Goal: Task Accomplishment & Management: Use online tool/utility

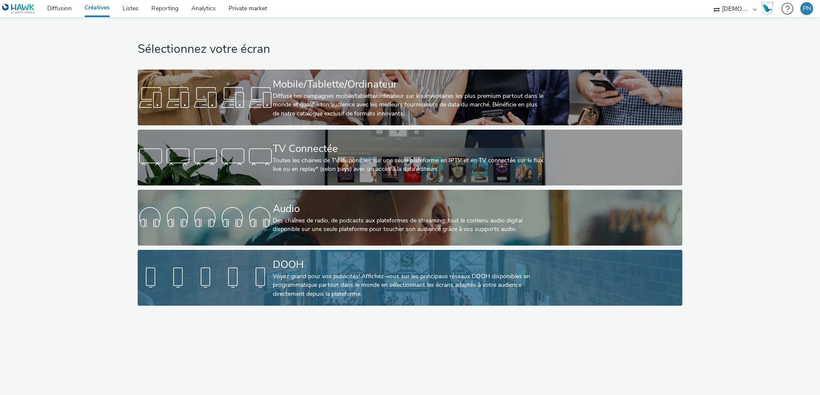
click at [271, 274] on div at bounding box center [205, 277] width 135 height 27
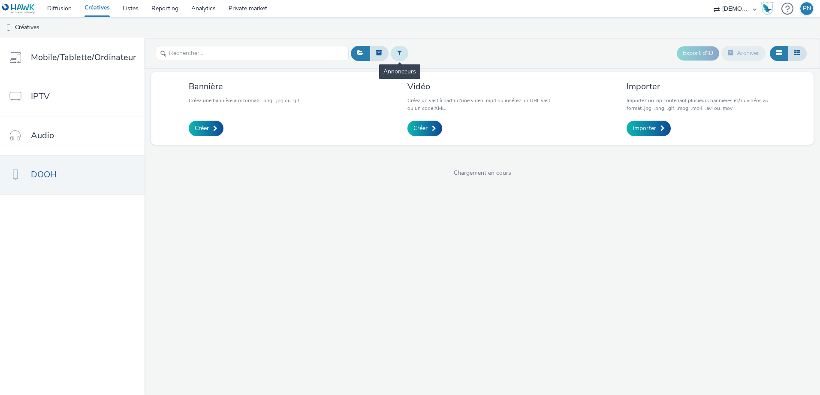
click at [397, 51] on icon at bounding box center [399, 53] width 5 height 6
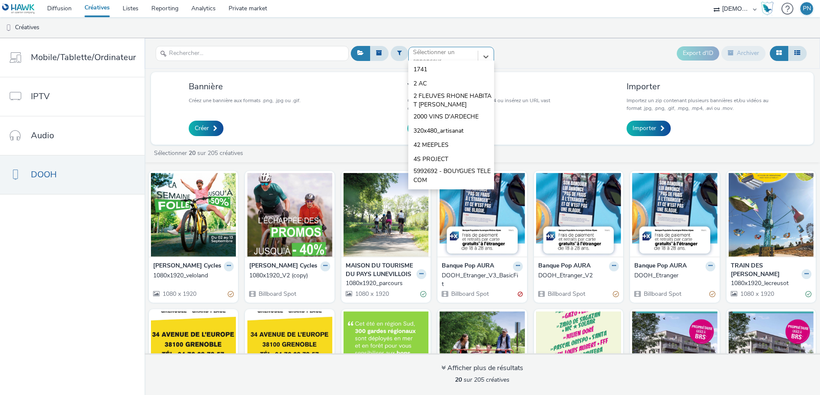
click at [437, 55] on div at bounding box center [443, 56] width 61 height 10
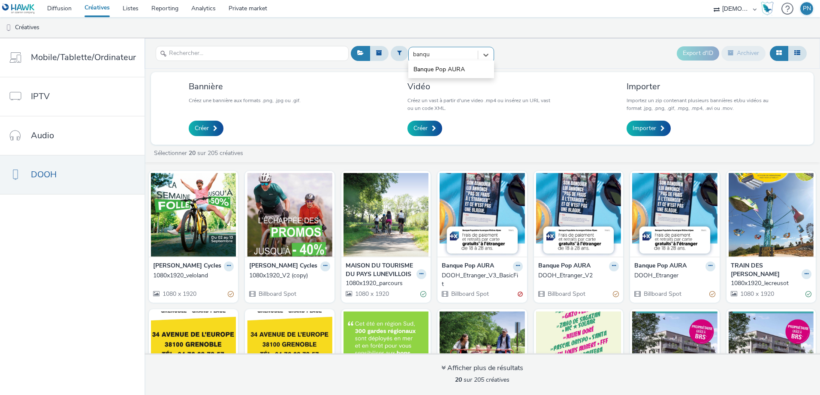
type input "banque"
click at [438, 64] on li "Banque Pop AURA" at bounding box center [452, 69] width 86 height 14
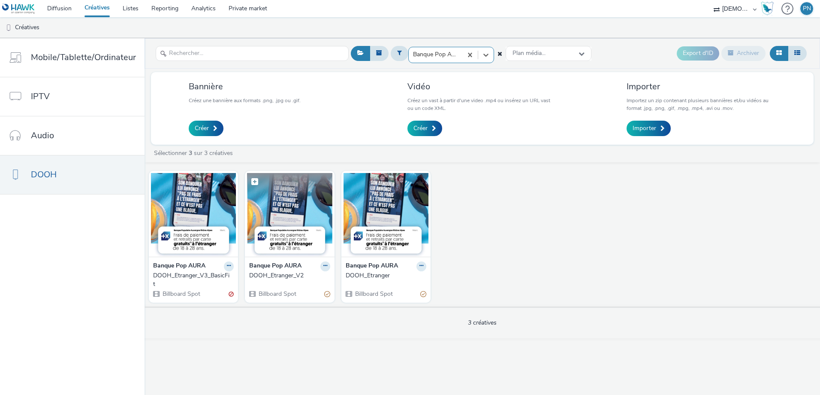
click at [293, 209] on img at bounding box center [289, 215] width 85 height 84
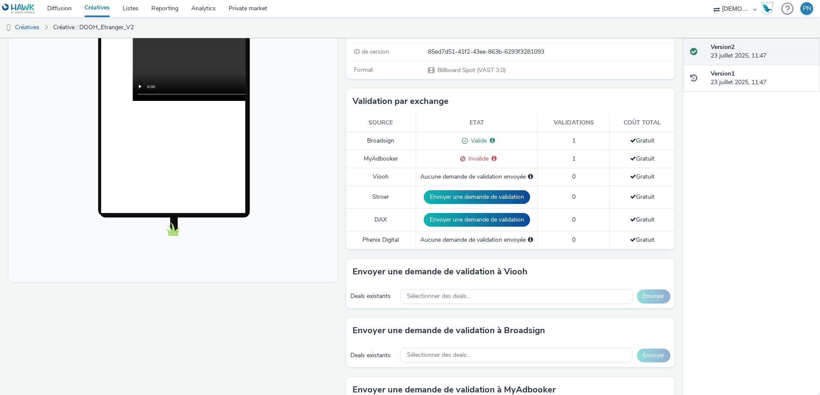
scroll to position [215, 0]
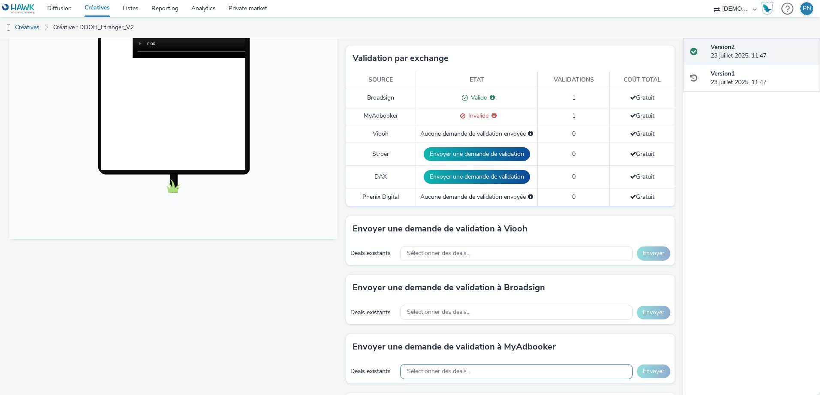
click at [412, 375] on div "Sélectionner des deals..." at bounding box center [516, 371] width 233 height 15
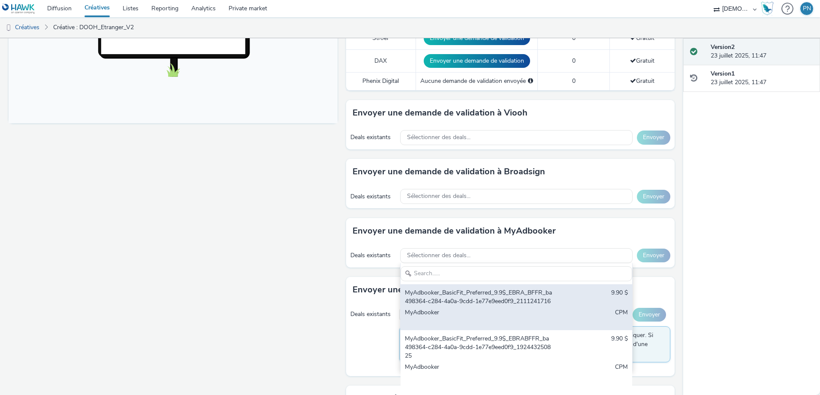
scroll to position [345, 0]
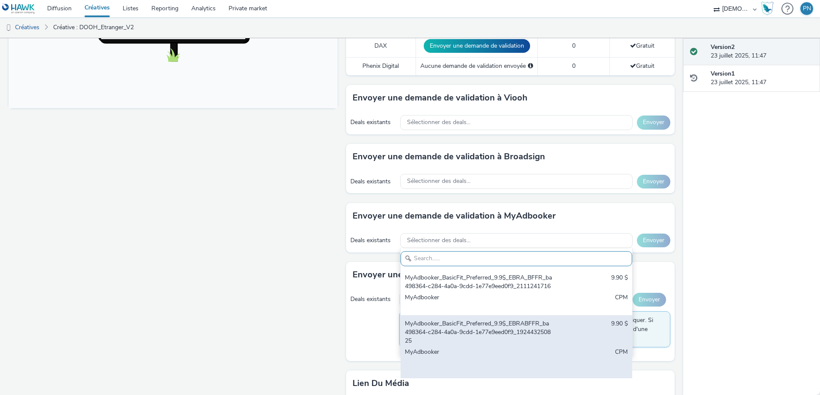
click at [444, 345] on div "MyAdbooker_BasicFit_Preferred_9.9$_EBRABFFR_ba498364-c284-4a0a-9cdd-1e77e9eed0f…" at bounding box center [478, 332] width 147 height 26
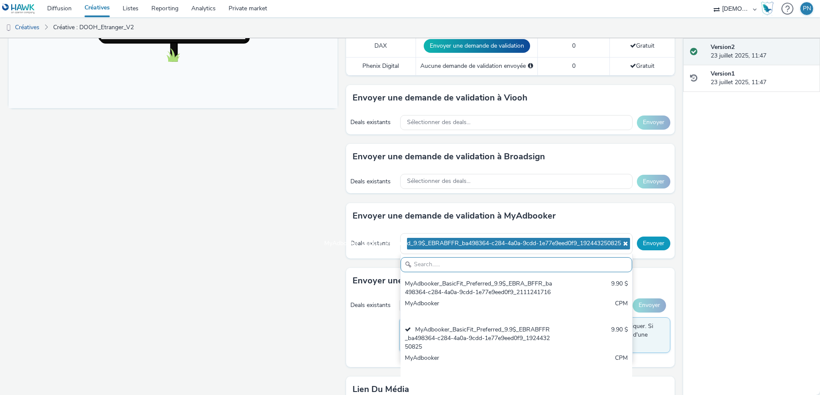
click at [639, 245] on button "Envoyer" at bounding box center [653, 243] width 33 height 14
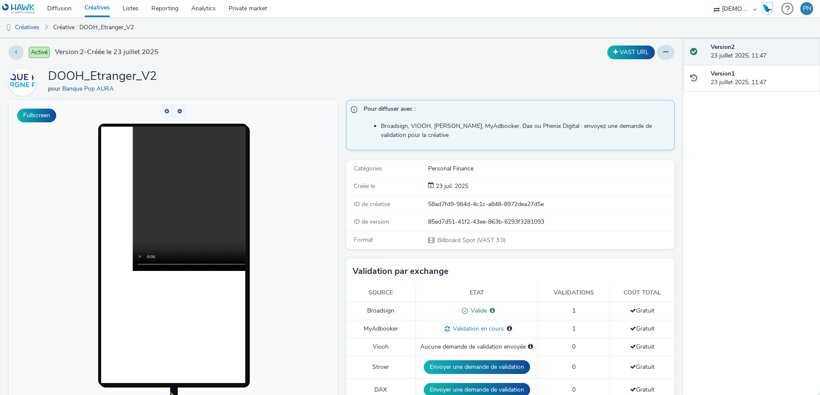
scroll to position [0, 0]
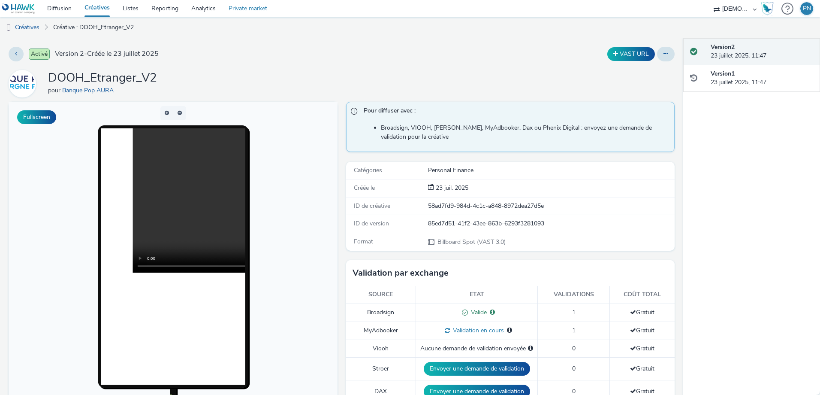
click at [256, 13] on link "Private market" at bounding box center [247, 8] width 51 height 17
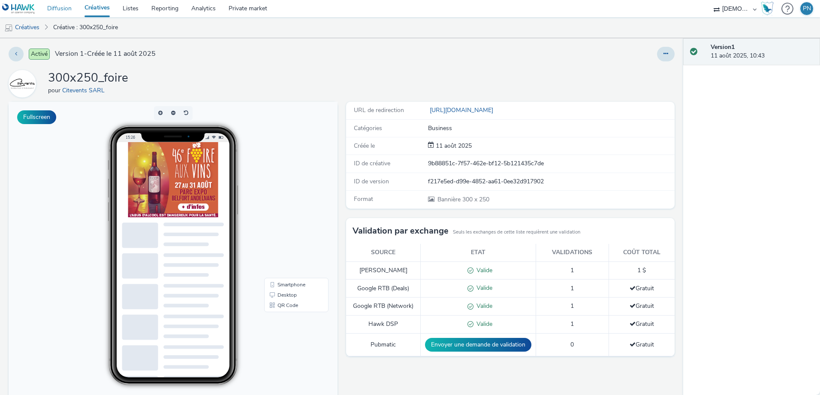
click at [47, 8] on link "Diffusion" at bounding box center [59, 8] width 37 height 17
